Goal: Information Seeking & Learning: Find specific fact

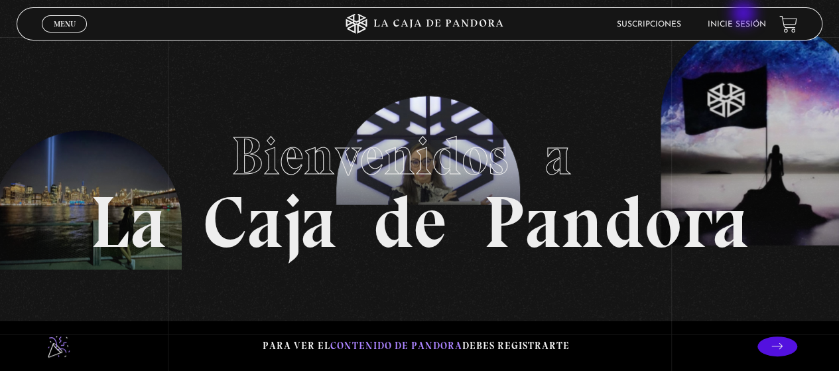
click at [745, 15] on li "Inicie sesión" at bounding box center [737, 24] width 58 height 21
click at [745, 18] on li "Inicie sesión" at bounding box center [737, 24] width 58 height 21
click at [744, 29] on link "Inicie sesión" at bounding box center [737, 25] width 58 height 8
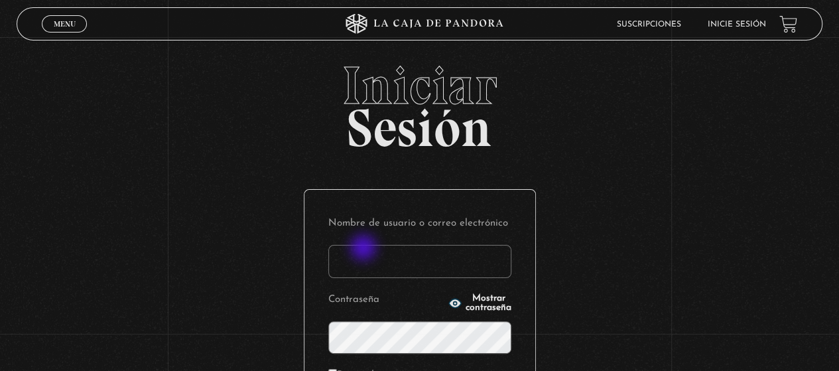
click at [365, 249] on input "Nombre de usuario o correo electrónico" at bounding box center [419, 261] width 183 height 33
click at [365, 259] on input "Nombre de usuario o correo electrónico" at bounding box center [419, 261] width 183 height 33
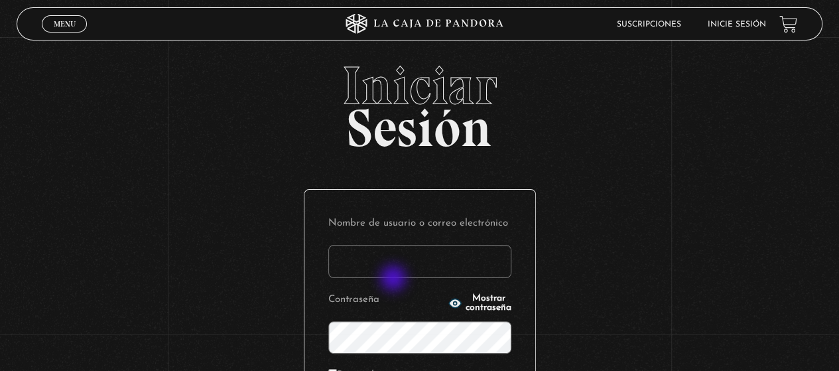
type input "nancybm97@gmail.com"
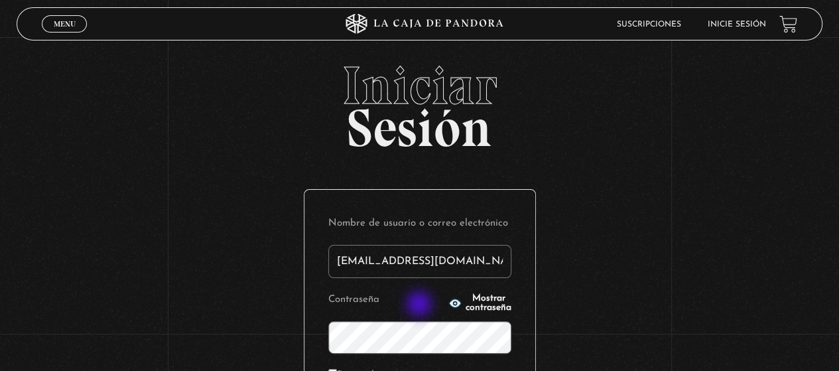
click at [449, 305] on icon "button" at bounding box center [455, 303] width 12 height 9
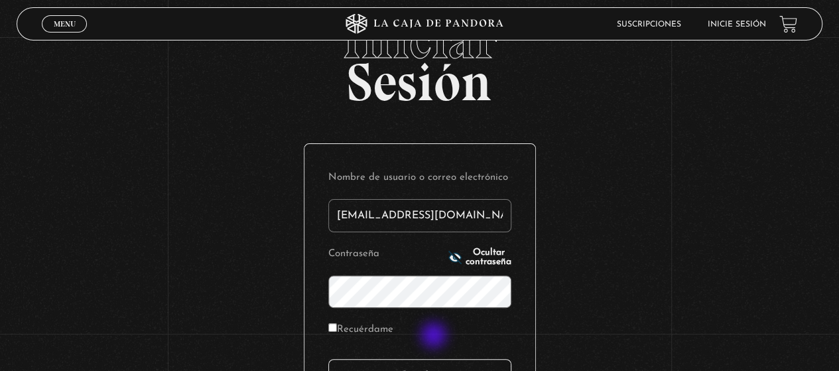
scroll to position [66, 0]
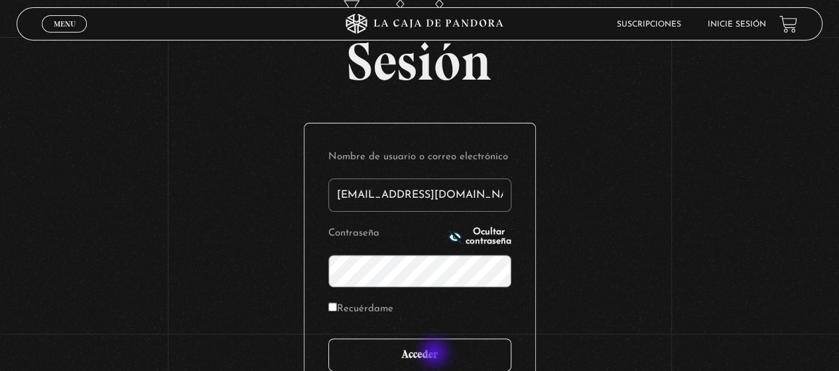
click at [436, 354] on input "Acceder" at bounding box center [419, 354] width 183 height 33
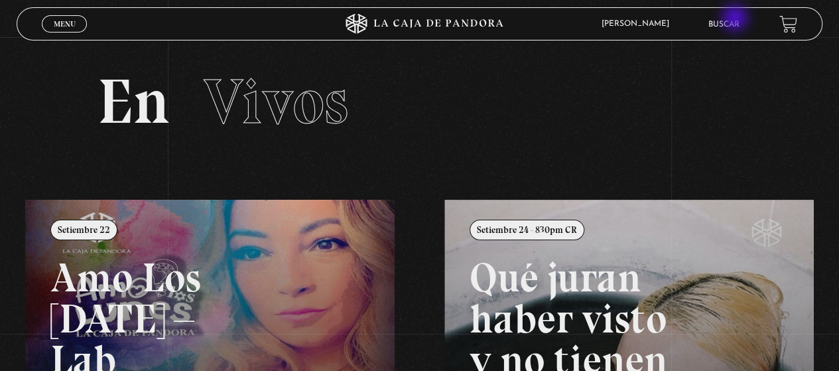
click at [735, 24] on link "Buscar" at bounding box center [724, 25] width 31 height 8
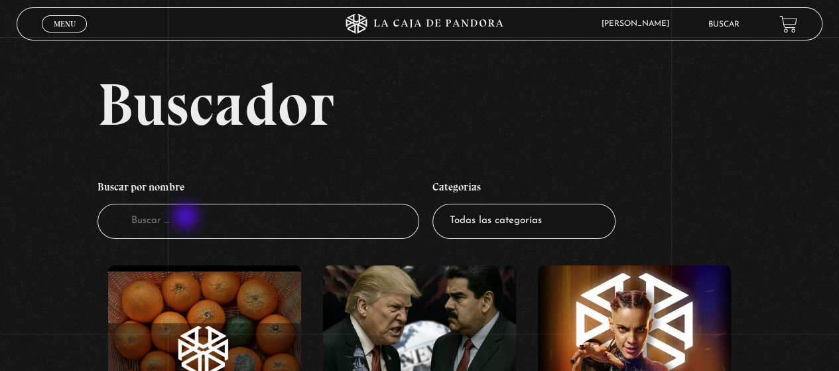
click at [187, 218] on input "Buscador" at bounding box center [259, 221] width 322 height 35
type input "mi otra yo"
